Goal: Transaction & Acquisition: Purchase product/service

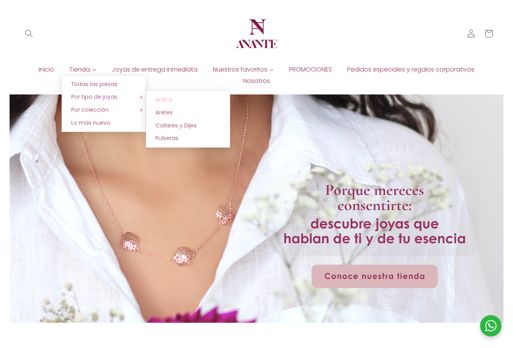
click at [164, 98] on span "Anillos" at bounding box center [163, 100] width 17 height 8
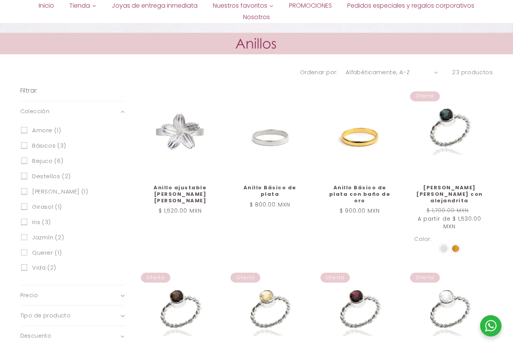
scroll to position [268, 0]
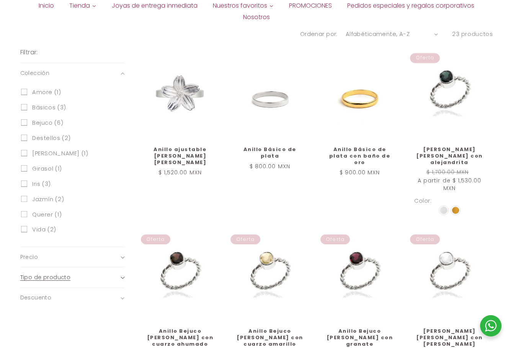
click at [123, 277] on icon "Tipo de producto (0 seleccionado)" at bounding box center [123, 278] width 4 height 2
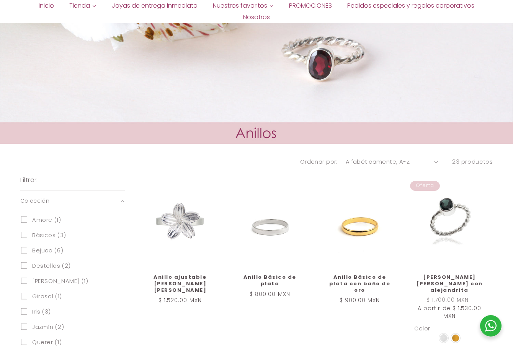
scroll to position [153, 0]
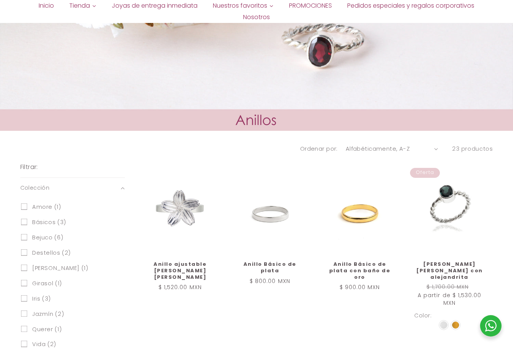
click at [437, 150] on select "Características Más vendidos Alfabéticamente, A-Z Alfabéticamente, Z-A [PERSON_…" at bounding box center [392, 149] width 92 height 8
select select "manual"
click at [348, 145] on select "Características Más vendidos Alfabéticamente, A-Z Alfabéticamente, Z-A [PERSON_…" at bounding box center [392, 149] width 92 height 8
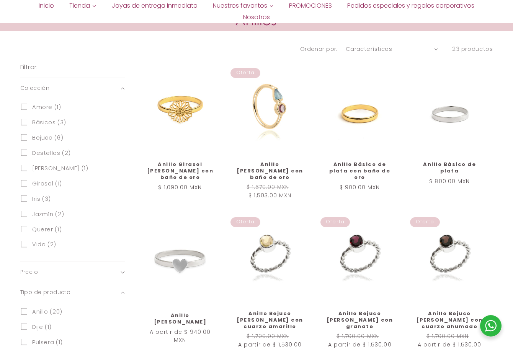
scroll to position [306, 0]
